Goal: Task Accomplishment & Management: Manage account settings

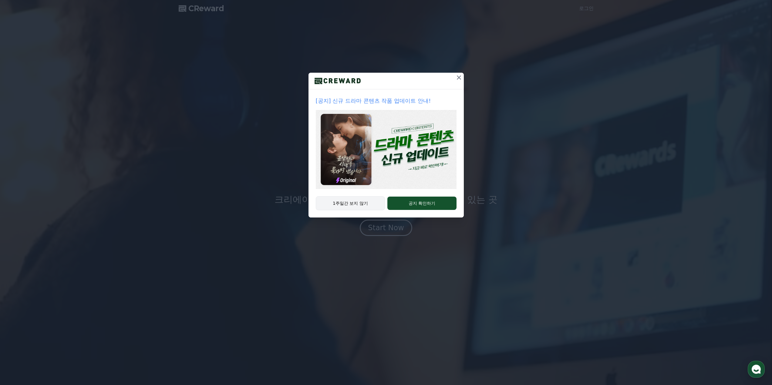
click at [373, 203] on button "1주일간 보지 않기" at bounding box center [350, 203] width 69 height 14
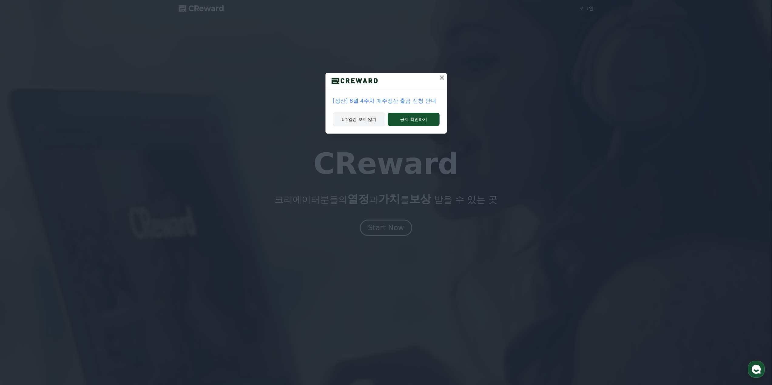
click at [365, 121] on button "1주일간 보지 않기" at bounding box center [359, 119] width 53 height 14
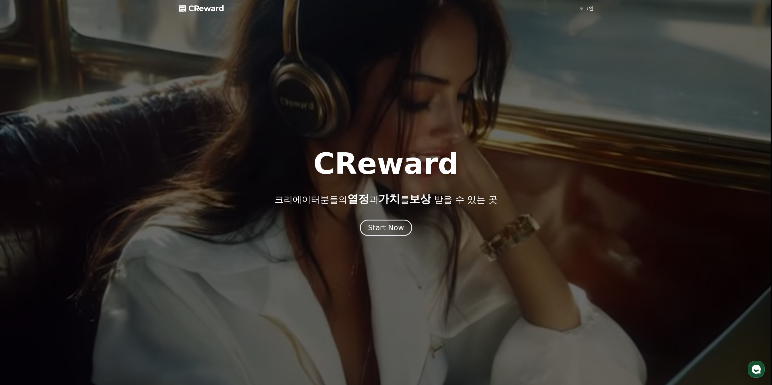
click at [390, 228] on div "Start Now" at bounding box center [386, 228] width 36 height 10
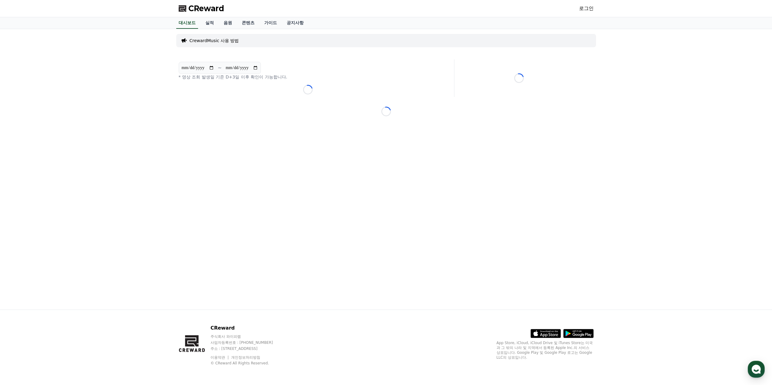
click at [587, 7] on link "로그인" at bounding box center [586, 8] width 15 height 7
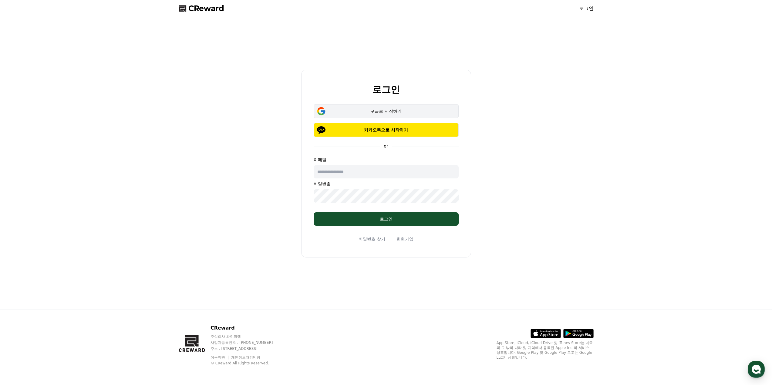
click at [395, 111] on div "구글로 시작하기" at bounding box center [385, 111] width 127 height 6
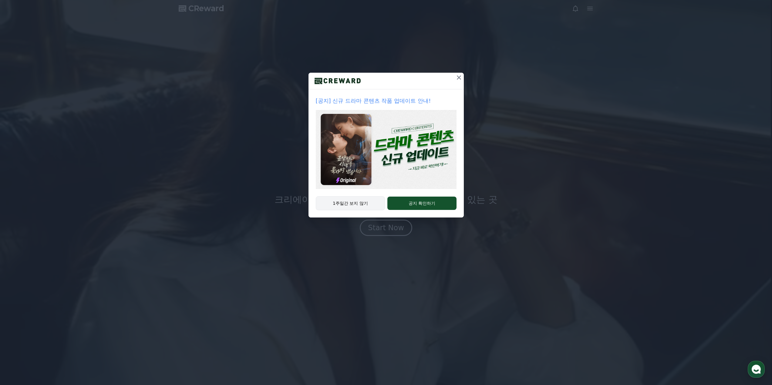
click at [364, 208] on button "1주일간 보지 않기" at bounding box center [350, 203] width 69 height 14
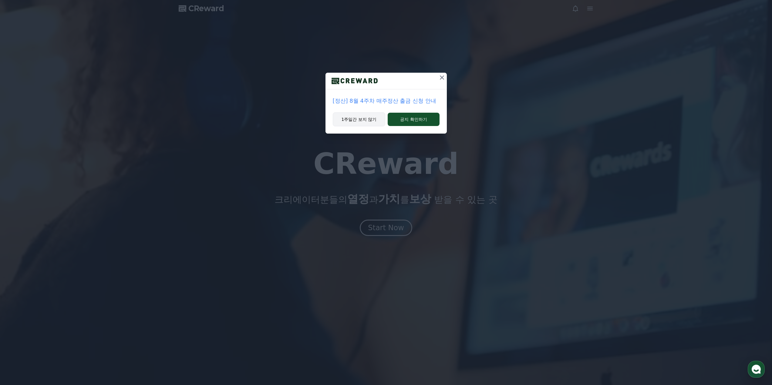
click at [370, 117] on button "1주일간 보지 않기" at bounding box center [359, 119] width 53 height 14
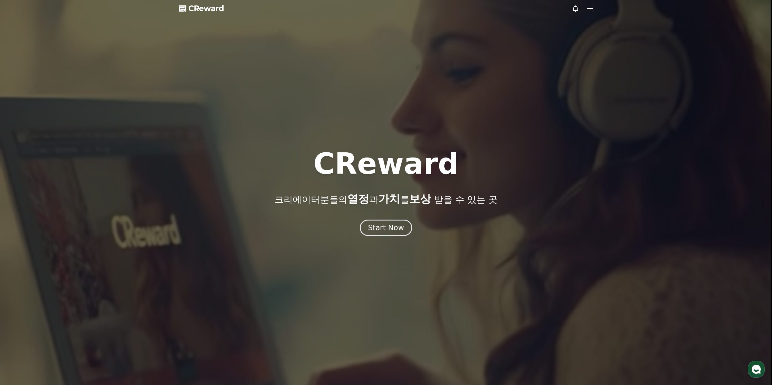
click at [589, 9] on icon at bounding box center [589, 9] width 5 height 4
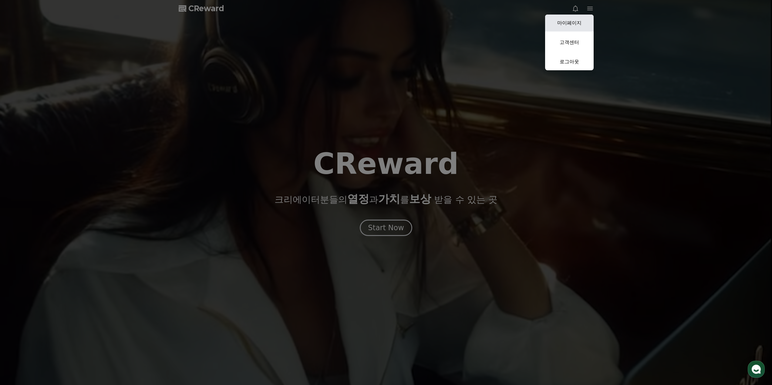
click at [575, 24] on link "마이페이지" at bounding box center [569, 23] width 49 height 17
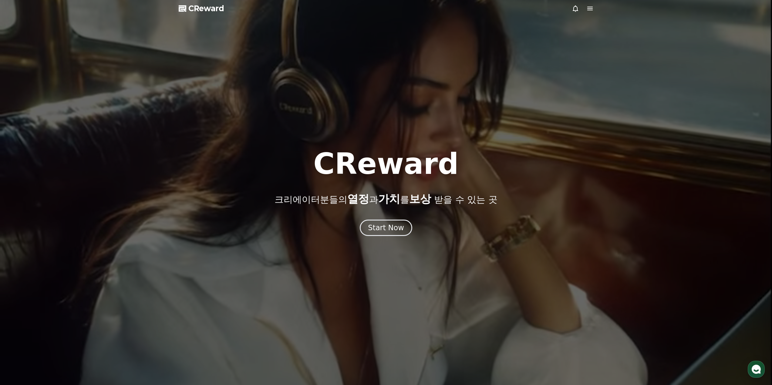
select select "**********"
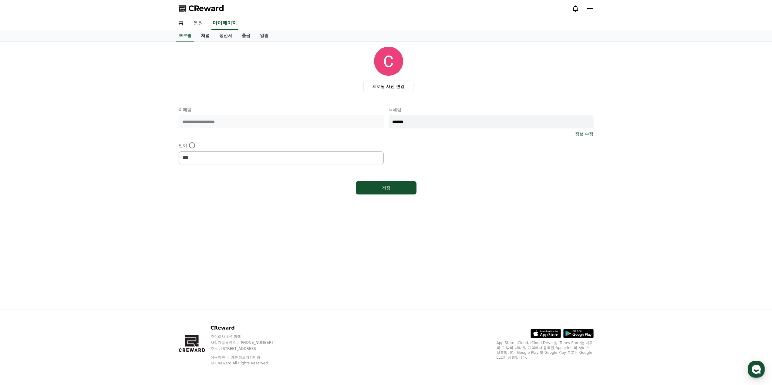
click at [208, 36] on link "채널" at bounding box center [205, 36] width 18 height 12
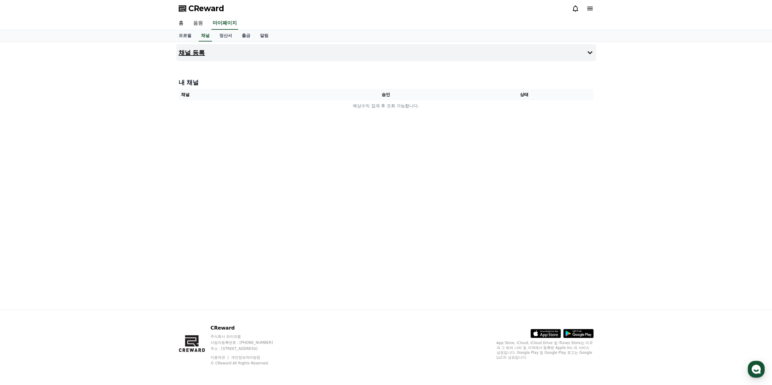
click at [215, 55] on button "채널 등록" at bounding box center [386, 52] width 420 height 17
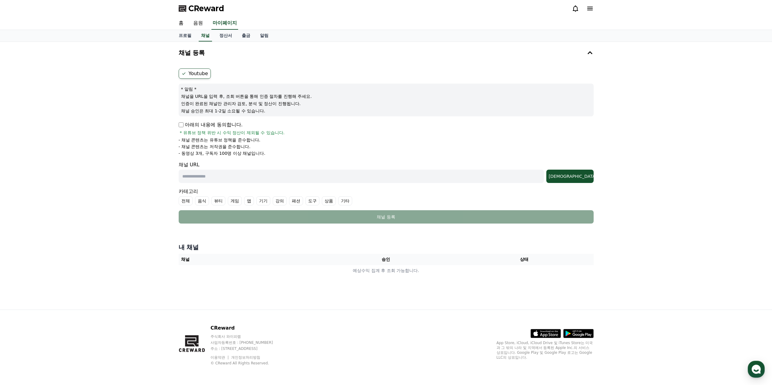
click at [189, 74] on label "Youtube" at bounding box center [195, 74] width 32 height 10
click at [184, 73] on icon at bounding box center [183, 73] width 5 height 5
click at [203, 73] on label "Youtube" at bounding box center [195, 74] width 32 height 10
